Goal: Task Accomplishment & Management: Manage account settings

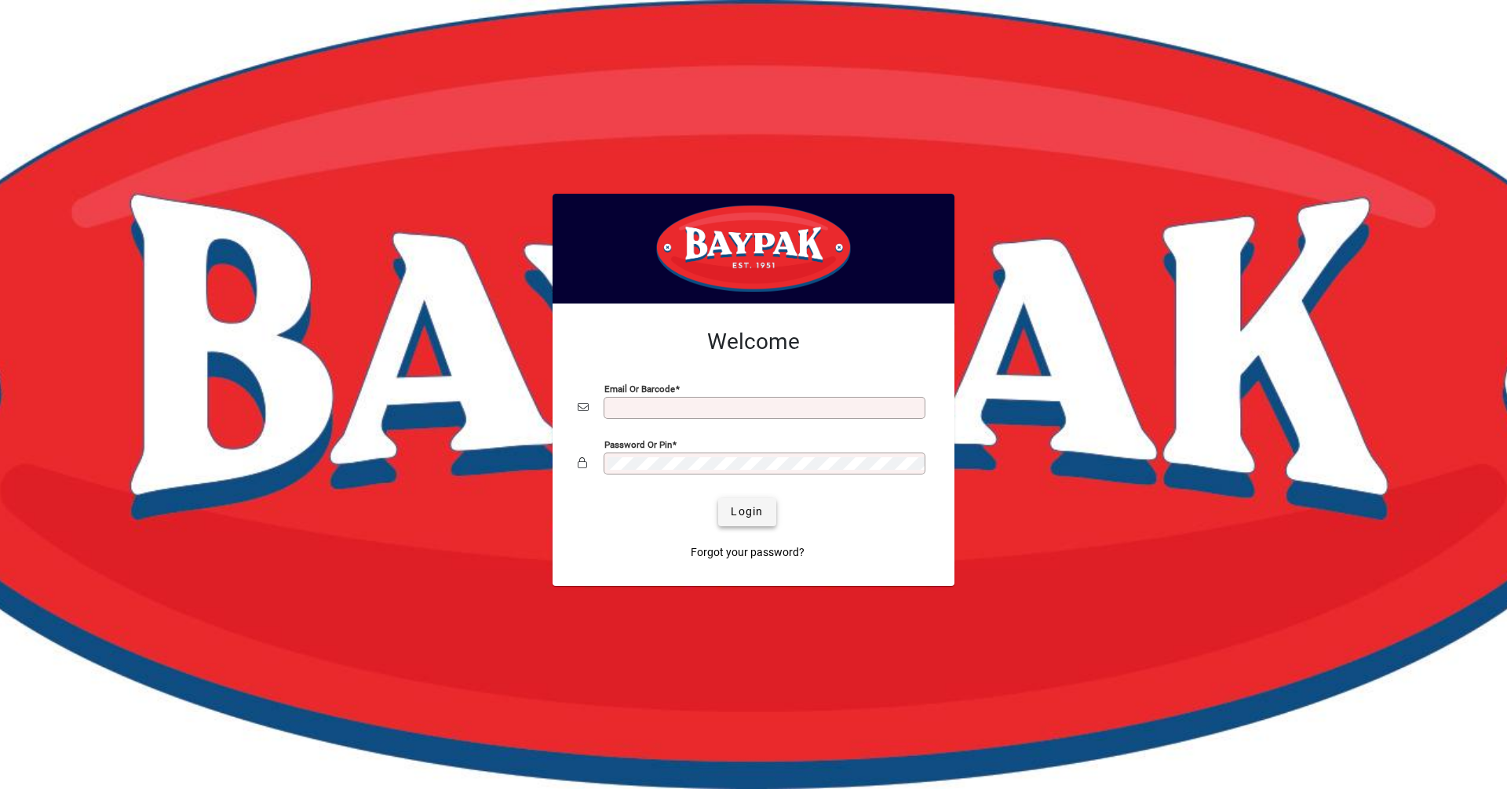
type input "**********"
click at [744, 511] on span "Login" at bounding box center [747, 512] width 32 height 16
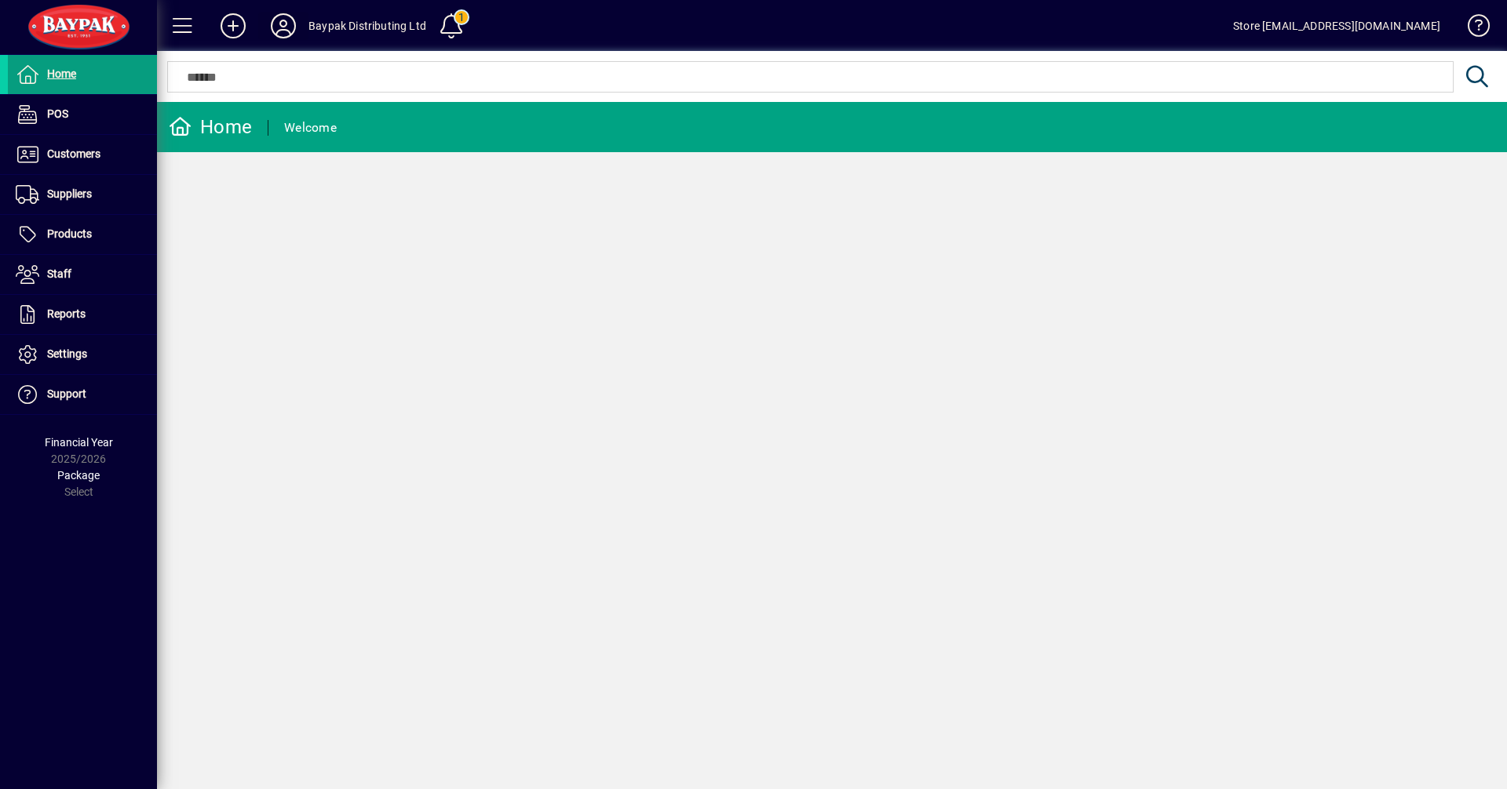
click at [289, 31] on icon at bounding box center [283, 25] width 31 height 25
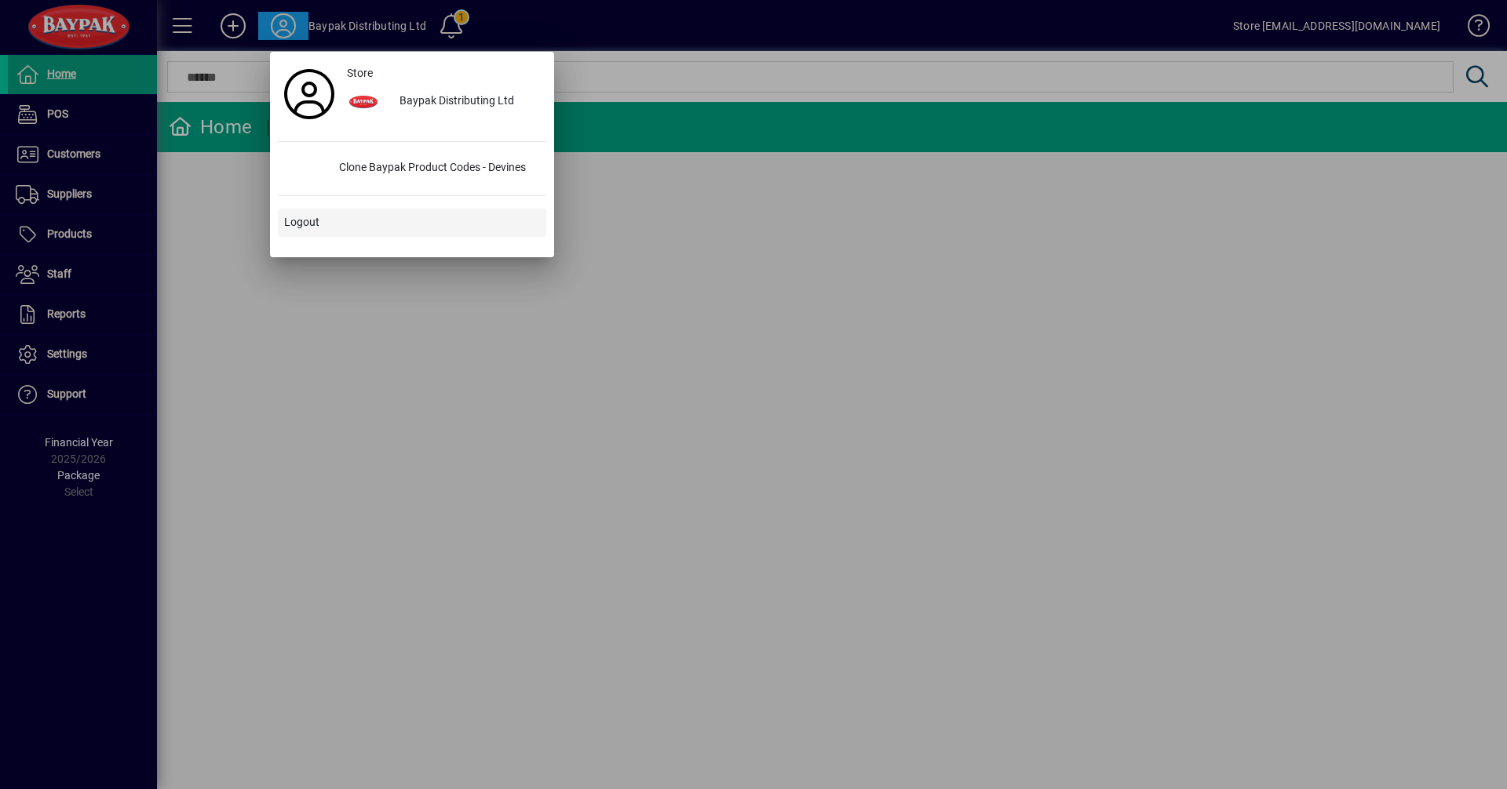
click at [288, 218] on span "Logout" at bounding box center [301, 222] width 35 height 16
